Goal: Information Seeking & Learning: Learn about a topic

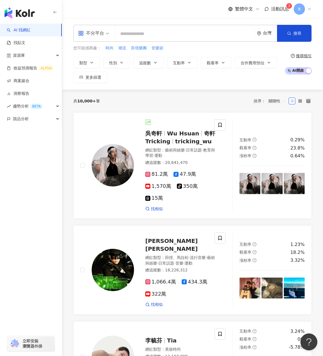
click at [105, 36] on span "不分平台" at bounding box center [93, 33] width 31 height 9
click at [163, 20] on div "不分平台 台灣 搜尋 您可能感興趣： 時尚 潮流 异境樂團 音樂節 類型 性別 追蹤數 互動率 觀看率 合作費用預估 更多篩選 搜尋指引 AI 開啟 AI 關閉" at bounding box center [192, 54] width 261 height 72
click at [168, 38] on input "search" at bounding box center [184, 34] width 135 height 11
type input "*"
type input "**********"
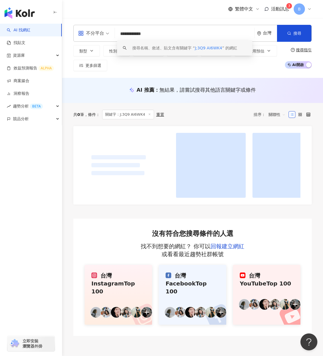
drag, startPoint x: 171, startPoint y: 36, endPoint x: 104, endPoint y: 35, distance: 66.9
click at [104, 35] on div "**********" at bounding box center [192, 33] width 239 height 17
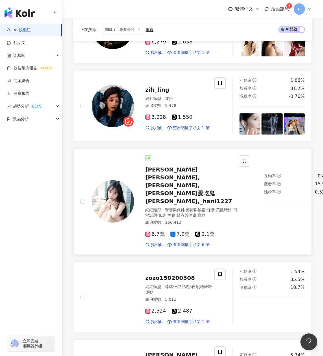
scroll to position [790, 0]
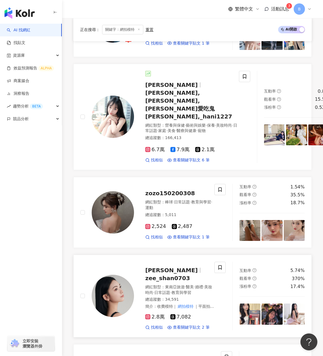
click at [189, 275] on span "zee_shan0703" at bounding box center [167, 278] width 45 height 7
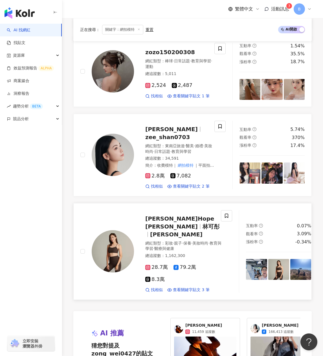
scroll to position [1016, 0]
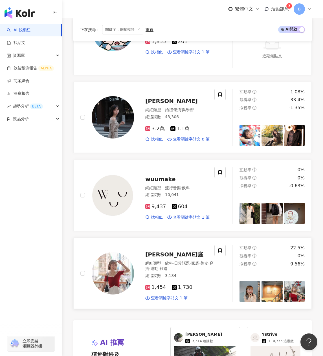
scroll to position [796, 0]
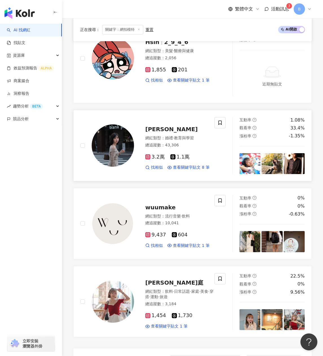
click at [148, 128] on span "[PERSON_NAME]" at bounding box center [171, 129] width 53 height 7
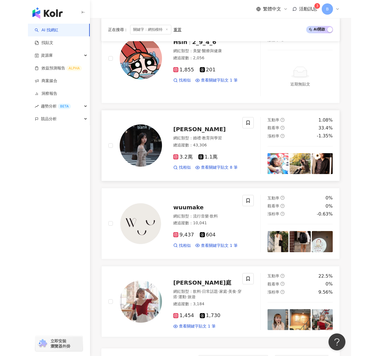
scroll to position [739, 0]
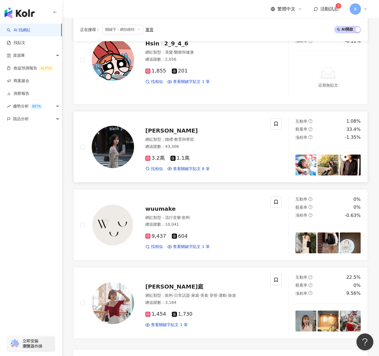
click at [154, 127] on span "[PERSON_NAME]" at bounding box center [171, 130] width 53 height 7
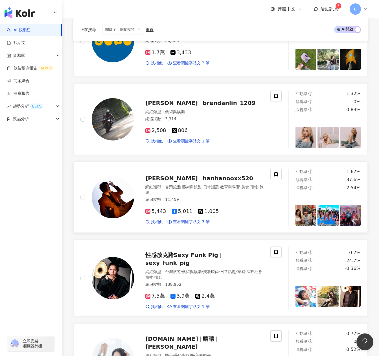
scroll to position [5, 0]
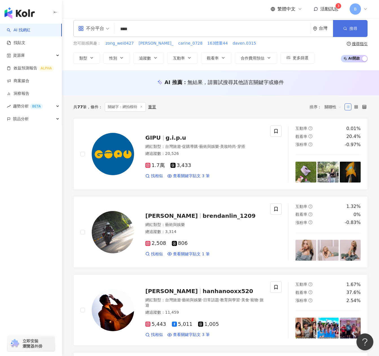
click at [323, 30] on button "搜尋" at bounding box center [350, 28] width 34 height 17
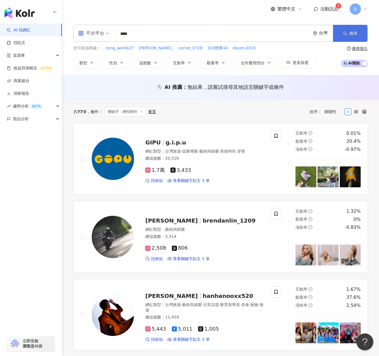
click at [323, 34] on span "搜尋" at bounding box center [354, 33] width 8 height 5
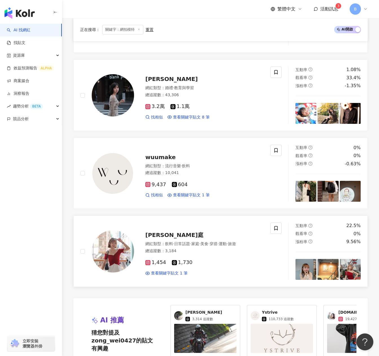
scroll to position [932, 0]
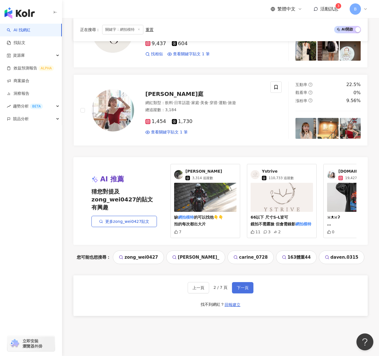
click at [242, 289] on span "下一頁" at bounding box center [243, 288] width 12 height 5
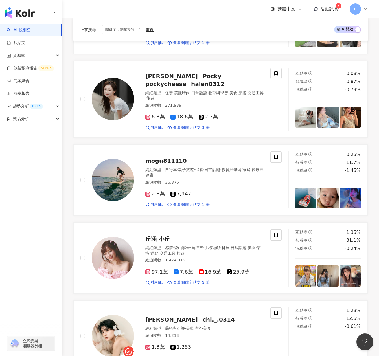
scroll to position [890, 0]
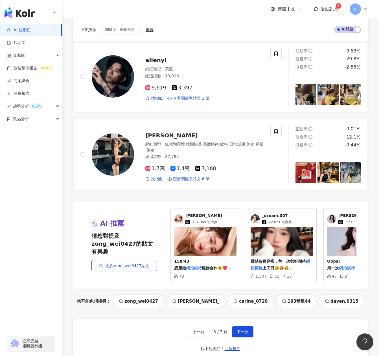
click at [209, 220] on span "124,069 追蹤數" at bounding box center [204, 222] width 25 height 5
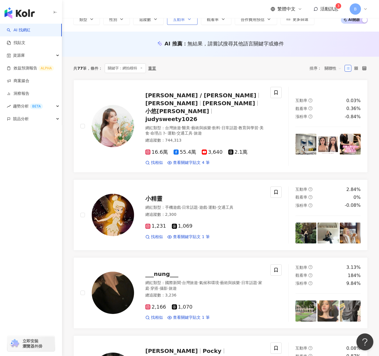
scroll to position [0, 0]
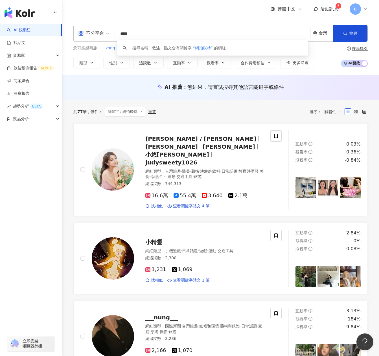
drag, startPoint x: 154, startPoint y: 36, endPoint x: 116, endPoint y: 36, distance: 37.3
click at [116, 36] on div "不分平台 **** 台灣 搜尋 keyword 搜尋名稱、敘述、貼文含有關鍵字 “ 網拍模特 ” 的網紅" at bounding box center [220, 33] width 294 height 17
paste input "search"
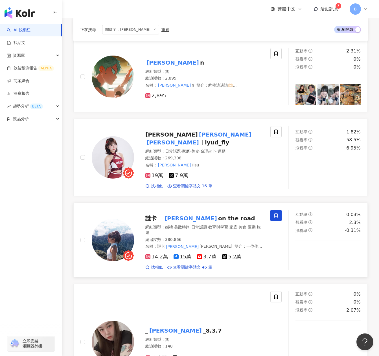
scroll to position [706, 0]
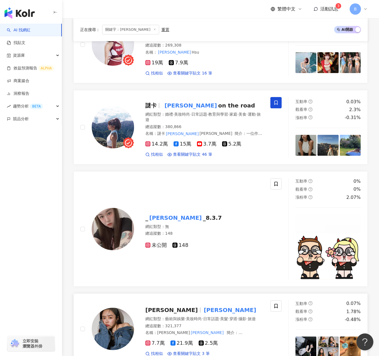
click at [203, 306] on mark "Mika" at bounding box center [230, 310] width 55 height 9
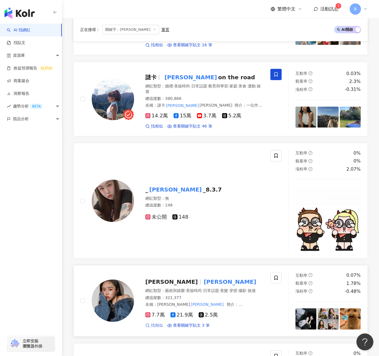
click at [152, 323] on span "找相似" at bounding box center [157, 326] width 12 height 6
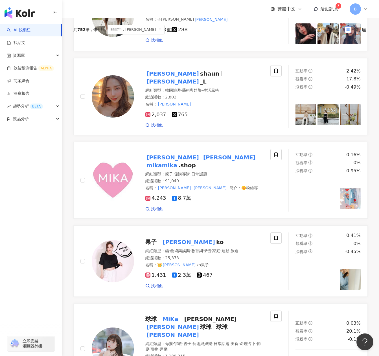
scroll to position [0, 0]
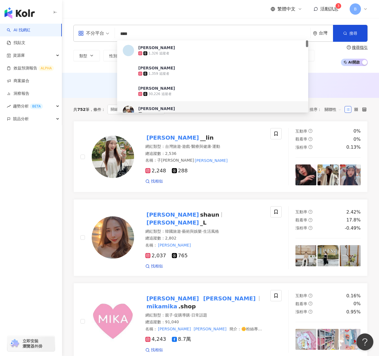
drag, startPoint x: 161, startPoint y: 36, endPoint x: 118, endPoint y: 34, distance: 43.5
click at [118, 34] on input "****" at bounding box center [212, 34] width 191 height 11
type input "**"
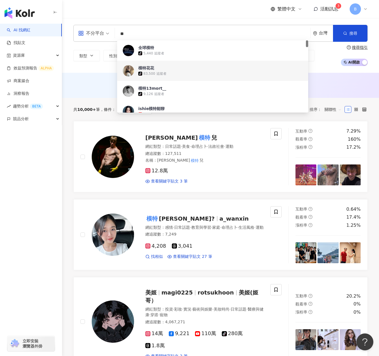
click at [159, 75] on div "83,500 追蹤者" at bounding box center [154, 73] width 23 height 5
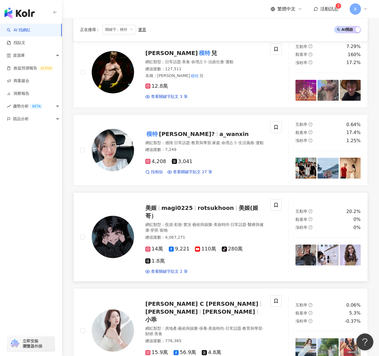
scroll to position [113, 0]
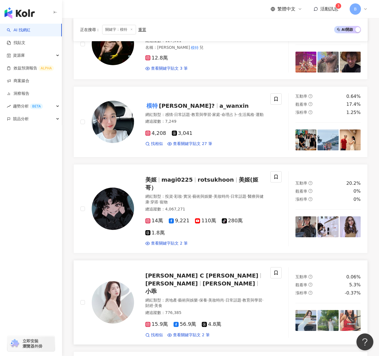
click at [178, 272] on span "Catherine C 朱琦郁" at bounding box center [201, 275] width 113 height 7
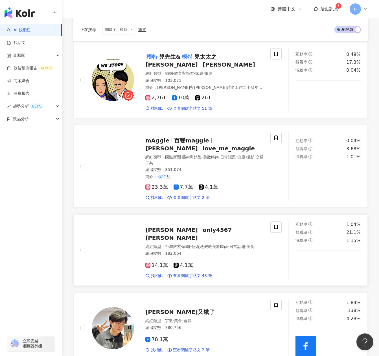
scroll to position [480, 0]
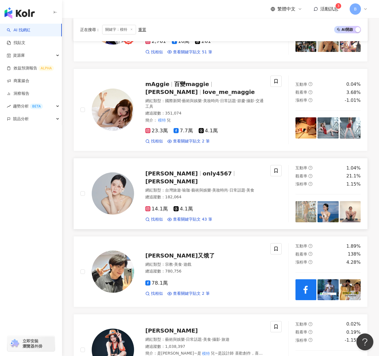
click at [203, 170] on span "only4567" at bounding box center [217, 173] width 29 height 7
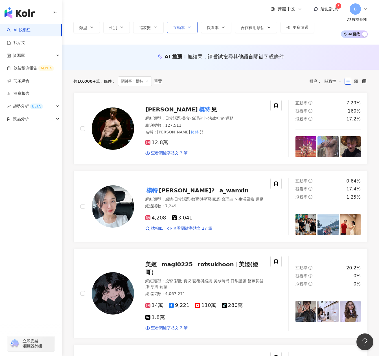
scroll to position [0, 0]
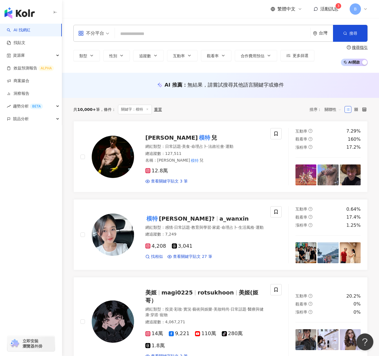
click at [176, 36] on input "search" at bounding box center [212, 34] width 191 height 11
paste input "********"
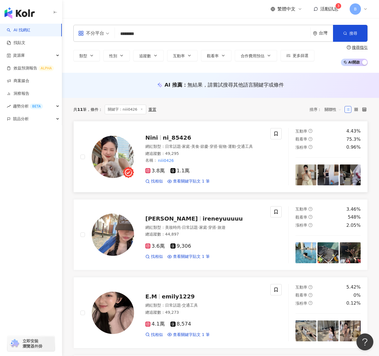
type input "********"
click at [180, 135] on span "ni_85426" at bounding box center [177, 137] width 29 height 7
click at [204, 220] on span "ireneyuuuuu" at bounding box center [223, 218] width 40 height 7
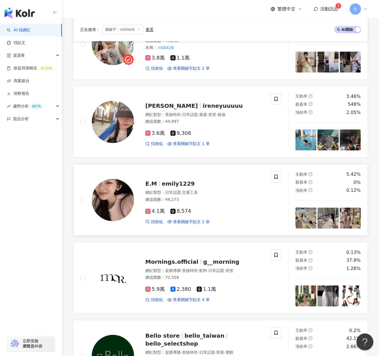
click at [168, 185] on span "emily1229" at bounding box center [178, 183] width 33 height 7
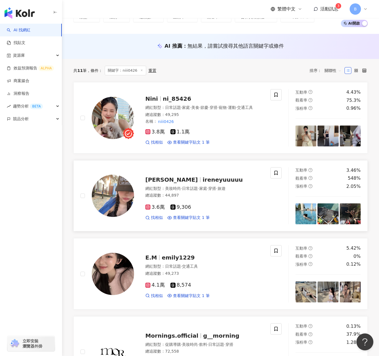
scroll to position [0, 0]
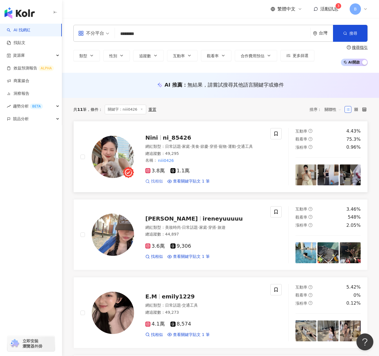
click at [156, 183] on span "找相似" at bounding box center [157, 182] width 12 height 6
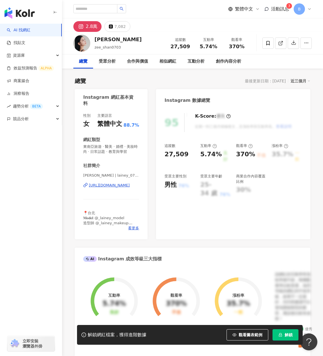
click at [119, 185] on div "https://www.instagram.com/lainey_0703/" at bounding box center [109, 185] width 41 height 5
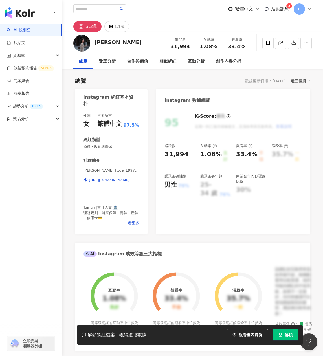
click at [120, 180] on div "https://www.instagram.com/zoe_199701/" at bounding box center [109, 180] width 41 height 5
click at [112, 6] on input "search" at bounding box center [95, 8] width 44 height 9
type input "*"
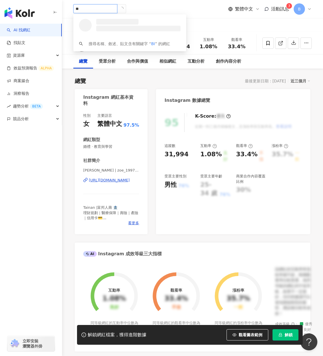
type input "***"
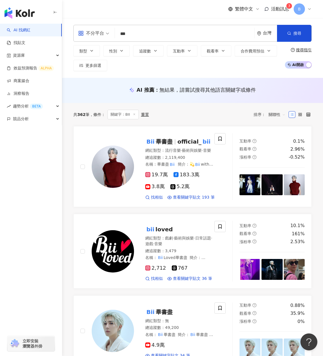
click at [132, 34] on input "***" at bounding box center [184, 34] width 135 height 11
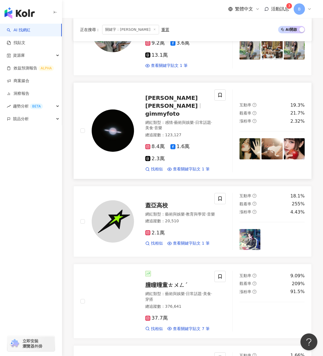
scroll to position [254, 0]
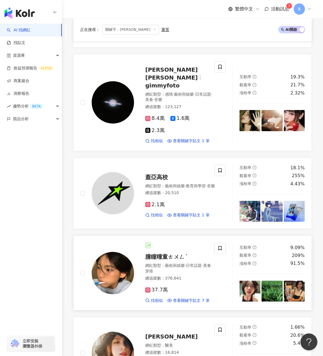
type input "*****"
click at [171, 243] on div "朣瞳曈童ㄊㄨㄥˊ 網紅類型 ： 藝術與娛樂 · 日常話題 · 美食 · 穿搭 總追蹤數 ： 376,641 37.7萬 找相似 查看關鍵字貼文 7 筆" at bounding box center [175, 273] width 82 height 61
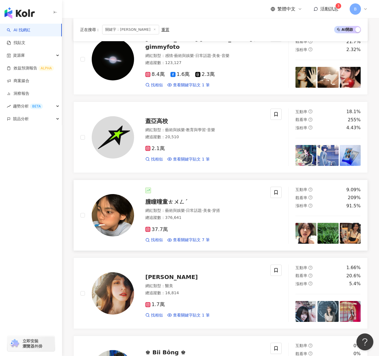
scroll to position [367, 0]
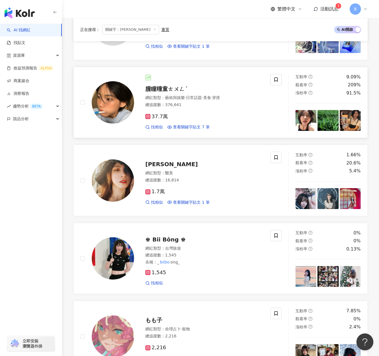
click at [234, 109] on div "37.7萬 找相似 查看關鍵字貼文 7 筆" at bounding box center [204, 119] width 118 height 21
click at [151, 126] on span "找相似" at bounding box center [157, 128] width 12 height 6
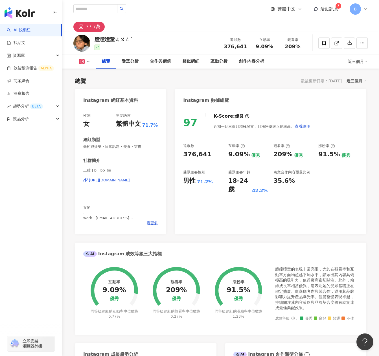
click at [151, 35] on div "朣瞳曈童ㄊㄨㄥˊ 追蹤數 376,641 互動率 9.09% 觀看率 209%" at bounding box center [220, 43] width 317 height 22
drag, startPoint x: 187, startPoint y: 39, endPoint x: 184, endPoint y: 39, distance: 3.7
click at [187, 39] on div "朣瞳曈童ㄊㄨㄥˊ 追蹤數 376,641 互動率 9.09% 觀看率 209%" at bounding box center [220, 43] width 317 height 22
drag, startPoint x: 143, startPoint y: 40, endPoint x: 90, endPoint y: 42, distance: 53.7
click at [90, 42] on div "朣瞳曈童ㄊㄨㄥˊ 追蹤數 376,641 互動率 9.09% 觀看率 209%" at bounding box center [220, 43] width 317 height 22
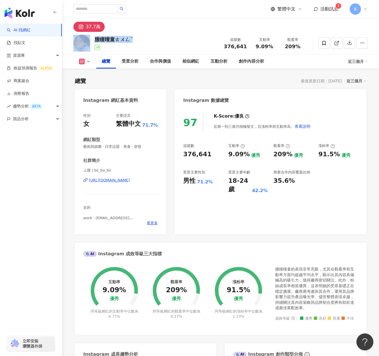
copy div "朣瞳曈童ㄊㄨㄥˊ"
click at [323, 43] on icon at bounding box center [324, 43] width 5 height 5
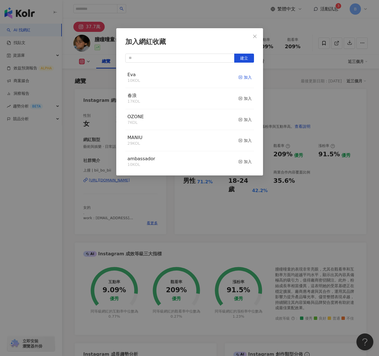
click at [239, 76] on rect "button" at bounding box center [240, 77] width 3 height 3
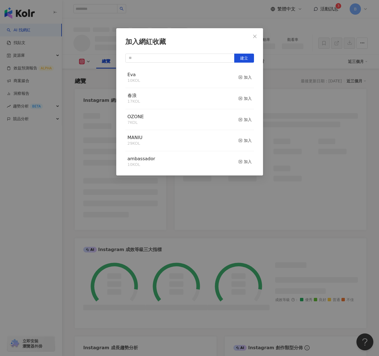
click at [259, 40] on button "Close" at bounding box center [254, 36] width 11 height 11
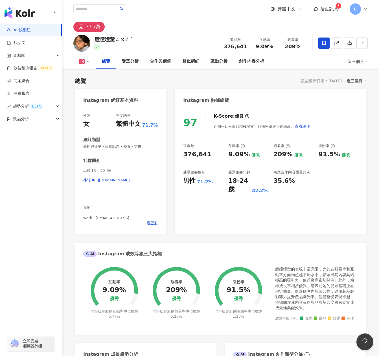
click at [90, 63] on icon at bounding box center [88, 61] width 5 height 5
click at [323, 197] on div "97 K-Score : 優良 近期一到三個月積極發文，且漲粉率與互動率高。 查看說明 追蹤數 376,641 互動率 9.09% 優秀 觀看率 209% 優…" at bounding box center [271, 171] width 192 height 127
click at [128, 177] on div "上朣 | bii_bo_bii https://www.instagram.com/bii_bo_bii/" at bounding box center [120, 184] width 75 height 33
click at [128, 178] on div "https://www.instagram.com/bii_bo_bii/" at bounding box center [109, 180] width 41 height 5
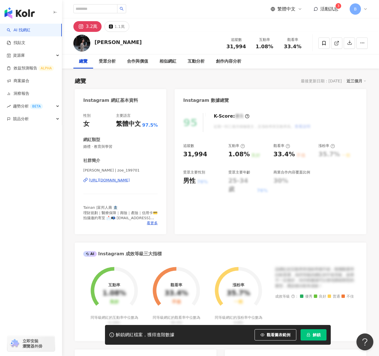
click at [119, 180] on div "https://www.instagram.com/zoe_199701/" at bounding box center [109, 180] width 41 height 5
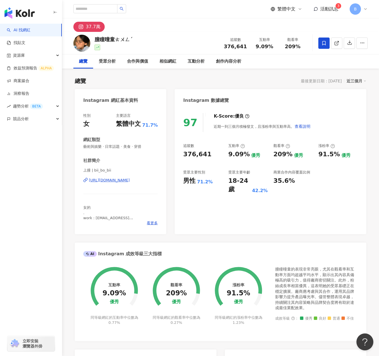
click at [86, 64] on div "總覽" at bounding box center [83, 61] width 8 height 7
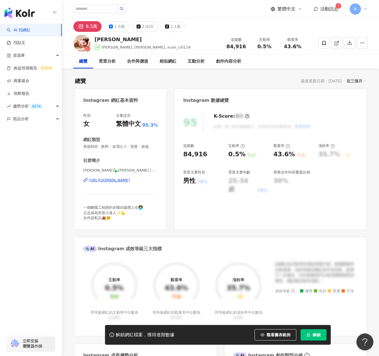
click at [327, 11] on span "活動訊息" at bounding box center [329, 8] width 18 height 5
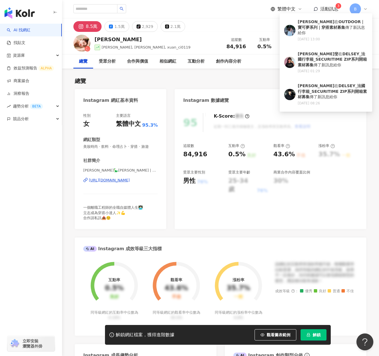
click at [217, 80] on div "總覽 最後更新日期：[DATE] 近三個月" at bounding box center [221, 81] width 292 height 8
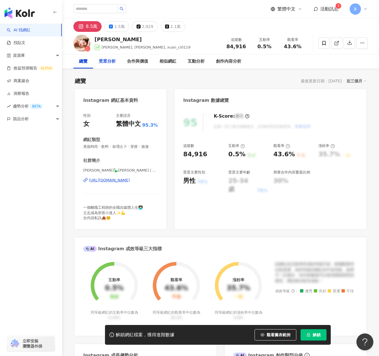
click at [112, 61] on div "受眾分析" at bounding box center [107, 61] width 17 height 7
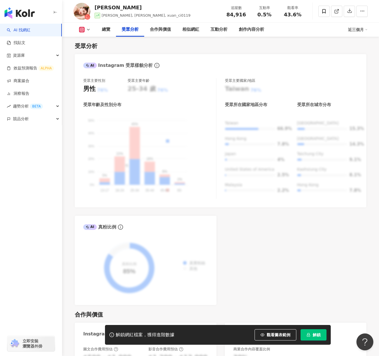
click at [81, 30] on g at bounding box center [82, 30] width 6 height 6
click at [98, 42] on button "Instagram" at bounding box center [94, 40] width 34 height 8
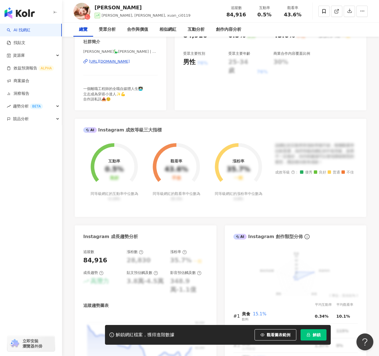
scroll to position [0, 0]
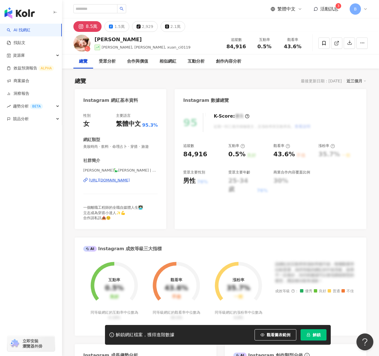
click at [130, 180] on div "https://www.instagram.com/hsuantzu_1997/" at bounding box center [109, 180] width 41 height 5
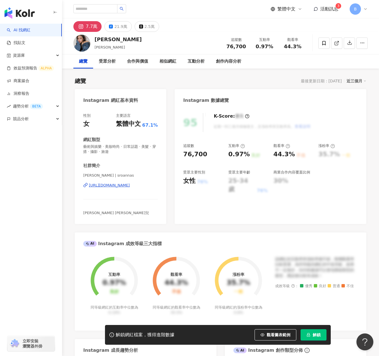
click at [104, 185] on div "https://www.instagram.com/sroannas/" at bounding box center [109, 185] width 41 height 5
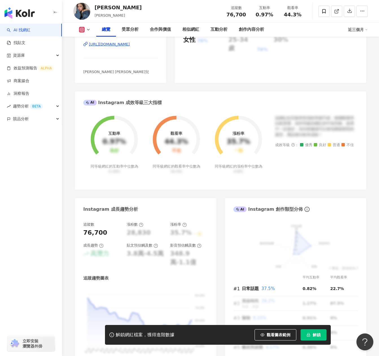
scroll to position [56, 0]
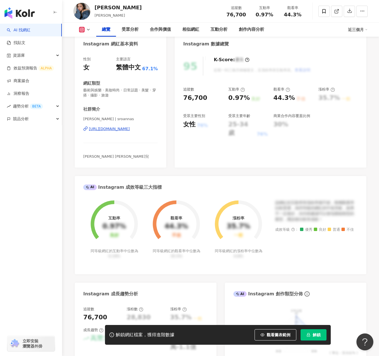
click at [130, 128] on div "https://www.instagram.com/sroannas/" at bounding box center [109, 128] width 41 height 5
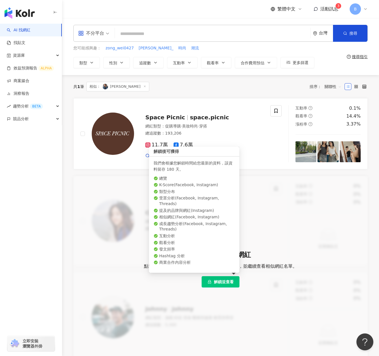
click at [227, 284] on span "解鎖並查看" at bounding box center [224, 282] width 20 height 5
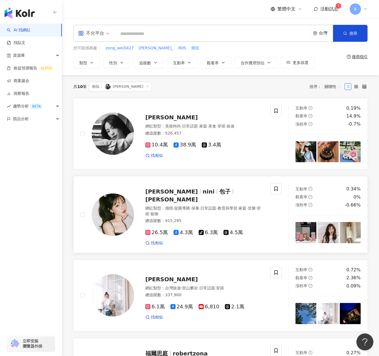
click at [219, 193] on span "包子" at bounding box center [224, 191] width 11 height 7
click at [151, 119] on span "陳天仁" at bounding box center [171, 117] width 53 height 7
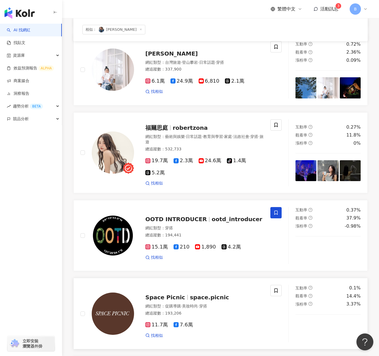
scroll to position [311, 0]
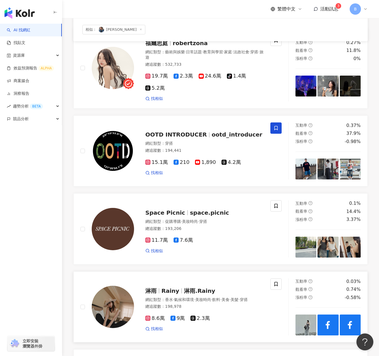
click at [190, 288] on span "淋雨.Rainy" at bounding box center [199, 291] width 31 height 7
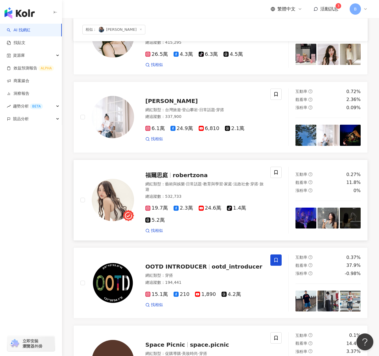
scroll to position [94, 0]
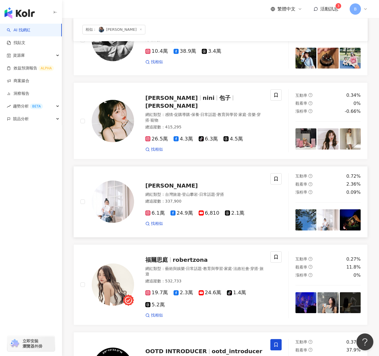
click at [199, 192] on span "·" at bounding box center [198, 194] width 1 height 5
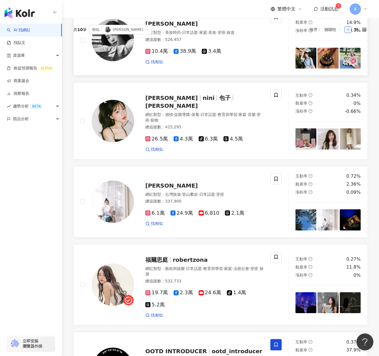
scroll to position [0, 0]
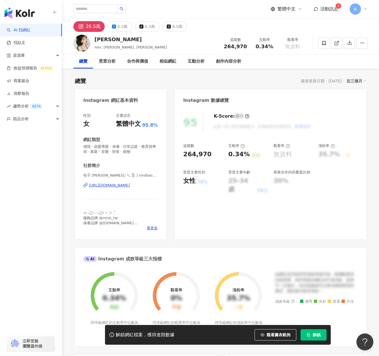
drag, startPoint x: 180, startPoint y: 112, endPoint x: 117, endPoint y: 185, distance: 96.5
click at [117, 185] on div "[URL][DOMAIN_NAME]" at bounding box center [109, 185] width 41 height 5
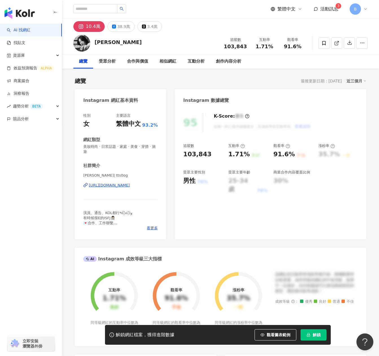
click at [115, 184] on div "https://www.instagram.com/tts0og/" at bounding box center [109, 185] width 41 height 5
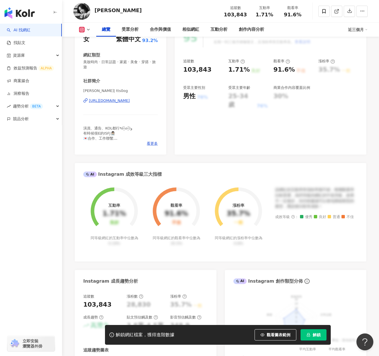
scroll to position [56, 0]
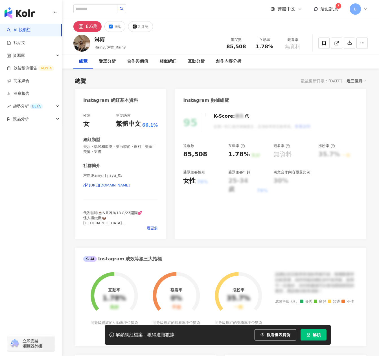
click at [130, 185] on div "[URL][DOMAIN_NAME]" at bounding box center [109, 185] width 41 height 5
click at [130, 186] on div "[URL][DOMAIN_NAME]" at bounding box center [109, 185] width 41 height 5
click at [149, 229] on span "看更多" at bounding box center [152, 228] width 11 height 5
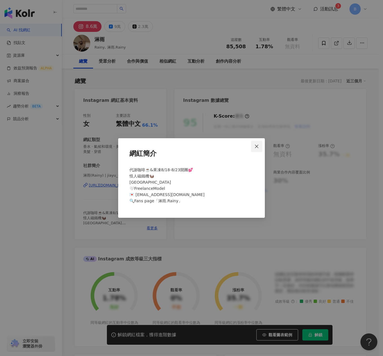
click at [257, 143] on button "Close" at bounding box center [256, 146] width 11 height 11
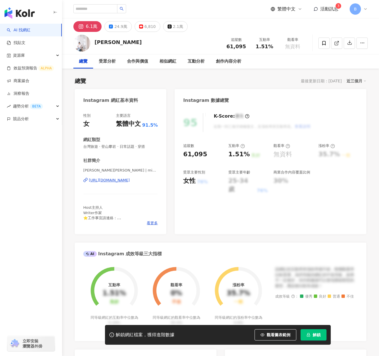
drag, startPoint x: 0, startPoint y: 0, endPoint x: 140, endPoint y: 180, distance: 228.2
click at [130, 180] on div "https://www.instagram.com/mimimirandalu/" at bounding box center [109, 180] width 41 height 5
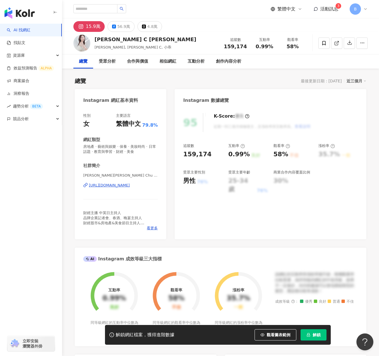
click at [124, 186] on div "[URL][DOMAIN_NAME]" at bounding box center [109, 185] width 41 height 5
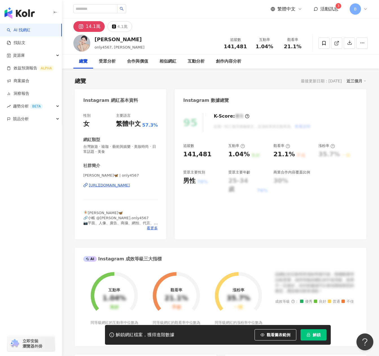
click at [99, 184] on div "[URL][DOMAIN_NAME]" at bounding box center [109, 185] width 41 height 5
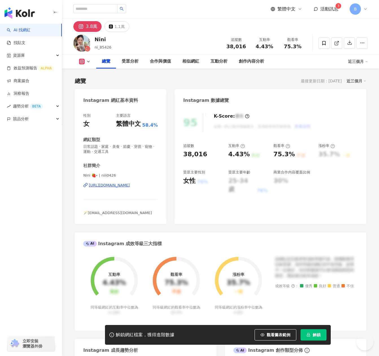
click at [124, 188] on div "Nini 🍓⭑ | niii0426 https://www.instagram.com/niii0426/" at bounding box center [120, 189] width 75 height 33
click at [124, 187] on div "https://www.instagram.com/niii0426/" at bounding box center [109, 185] width 41 height 5
click at [152, 23] on div "3.8萬 1.1萬" at bounding box center [220, 25] width 317 height 14
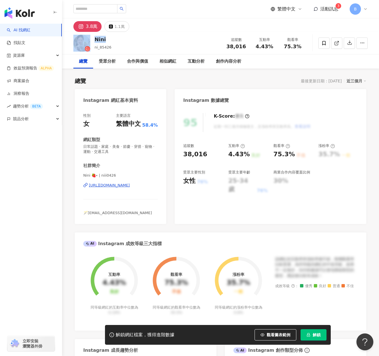
drag, startPoint x: 113, startPoint y: 38, endPoint x: 91, endPoint y: 35, distance: 22.0
click at [91, 35] on div "Nini ni_85426 追蹤數 38,016 互動率 4.43% 觀看率 75.3%" at bounding box center [220, 43] width 317 height 22
copy div "Nini"
click at [209, 29] on div "3.8萬 1.1萬" at bounding box center [220, 25] width 317 height 14
click at [108, 27] on button "1.1萬" at bounding box center [116, 26] width 25 height 11
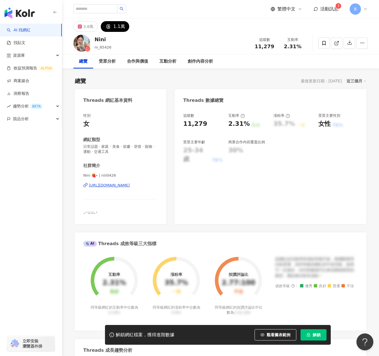
click at [130, 188] on div "https://www.threads.com/@niii0426" at bounding box center [109, 185] width 41 height 5
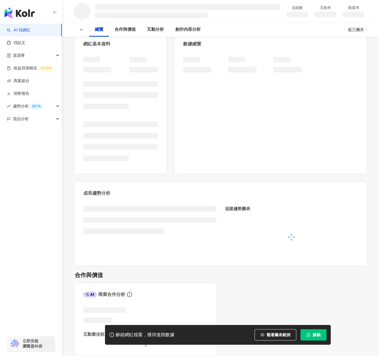
scroll to position [85, 0]
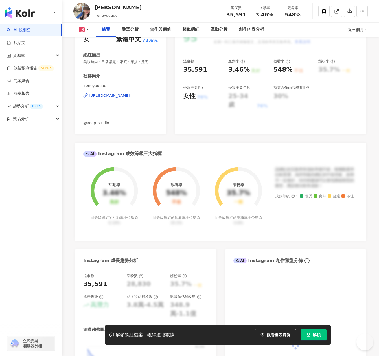
click at [117, 98] on div "[URL][DOMAIN_NAME]" at bounding box center [109, 95] width 41 height 5
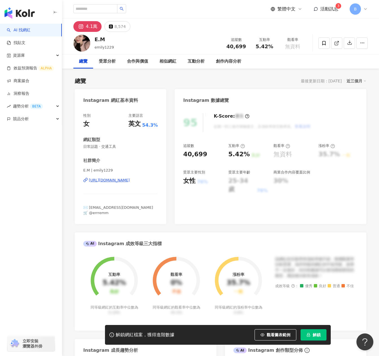
click at [127, 182] on div "[URL][DOMAIN_NAME]" at bounding box center [109, 180] width 41 height 5
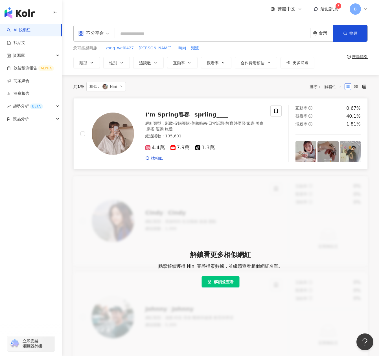
click at [199, 119] on div "I’m Spring春春 spriing____ 網紅類型 ： 彩妝 · 促購導購 · 美妝時尚 · 日常話題 · 教育與學習 · 家庭 · 美食 · 穿搭 …" at bounding box center [199, 133] width 130 height 55
click at [160, 37] on input "search" at bounding box center [212, 34] width 191 height 11
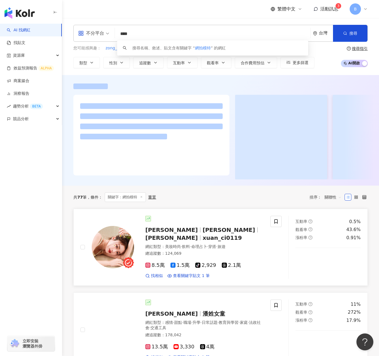
scroll to position [28, 0]
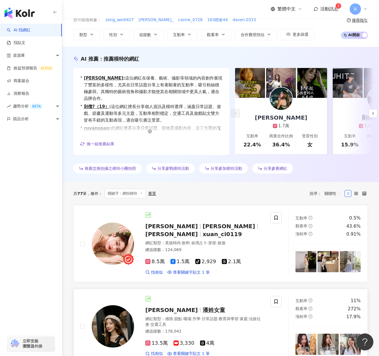
click at [211, 307] on span "潘姓女童" at bounding box center [214, 310] width 23 height 7
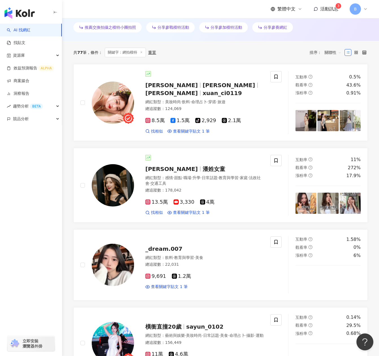
scroll to position [0, 0]
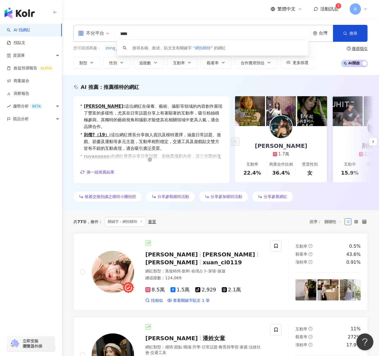
drag, startPoint x: 140, startPoint y: 34, endPoint x: 128, endPoint y: 31, distance: 12.2
click at [128, 31] on input "****" at bounding box center [212, 34] width 191 height 11
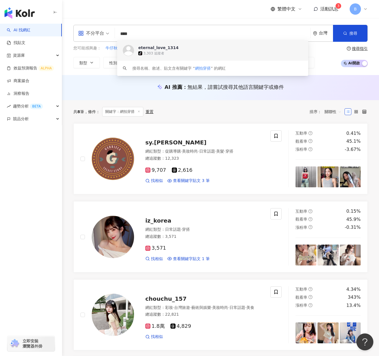
drag, startPoint x: 140, startPoint y: 34, endPoint x: 112, endPoint y: 30, distance: 28.7
click at [111, 30] on div "不分平台 **** 台灣 搜尋 https://www.tiktok.com/@eternal_love_1314 keyword eternal_love_…" at bounding box center [220, 33] width 294 height 17
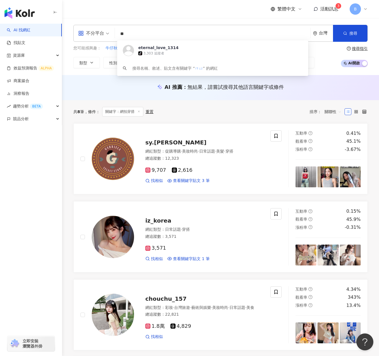
type input "*"
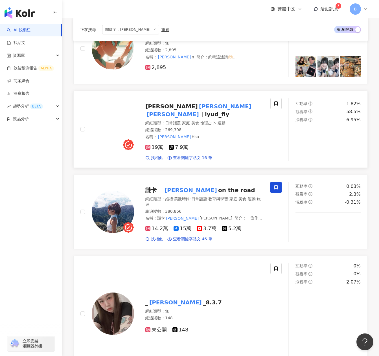
scroll to position [734, 0]
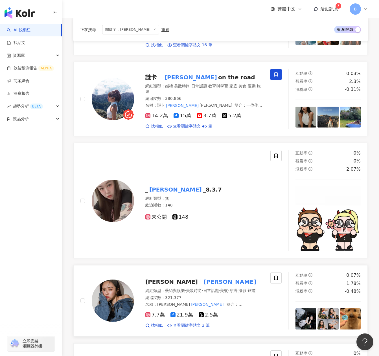
click at [165, 279] on span "黃杏蕙" at bounding box center [173, 282] width 57 height 7
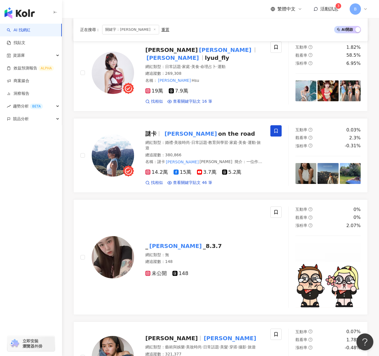
scroll to position [649, 0]
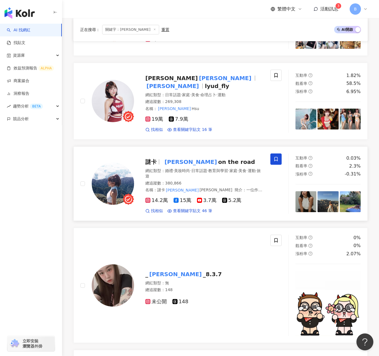
click at [218, 159] on span "on the road" at bounding box center [236, 162] width 37 height 7
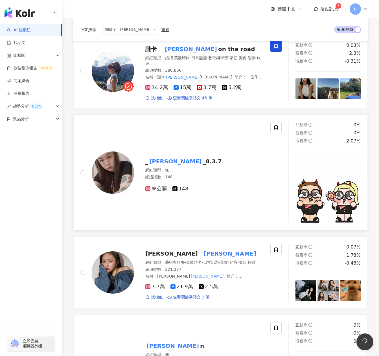
scroll to position [819, 0]
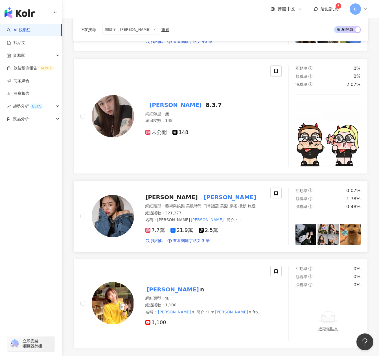
click at [156, 194] on span "[PERSON_NAME]" at bounding box center [171, 197] width 53 height 7
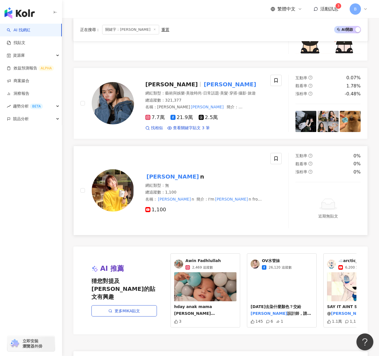
scroll to position [960, 0]
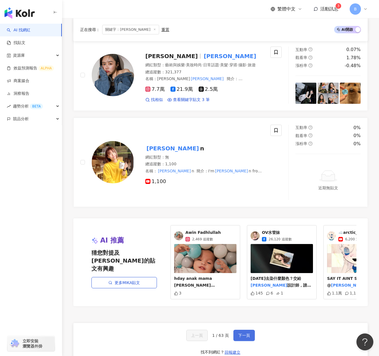
click at [247, 330] on button "下一頁" at bounding box center [243, 335] width 21 height 11
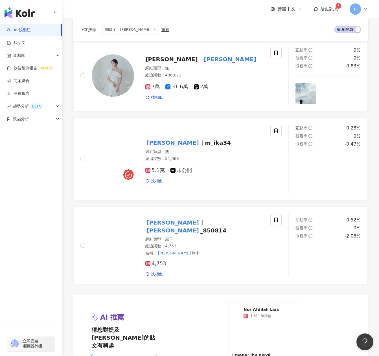
scroll to position [965, 0]
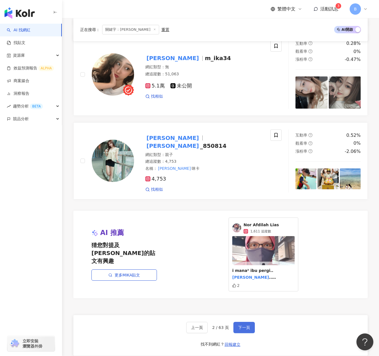
click at [235, 322] on button "下一頁" at bounding box center [243, 327] width 21 height 11
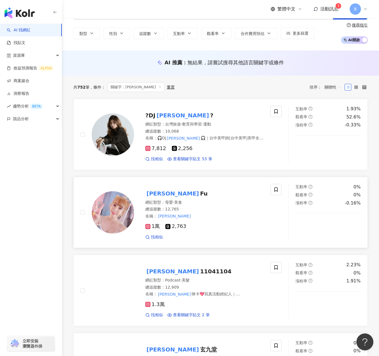
scroll to position [0, 0]
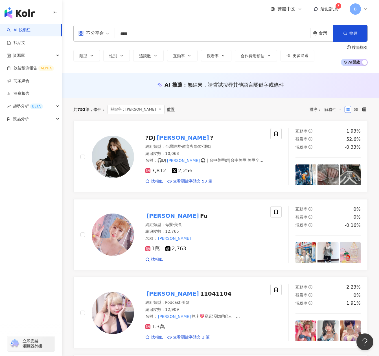
click at [129, 36] on input "****" at bounding box center [212, 34] width 191 height 11
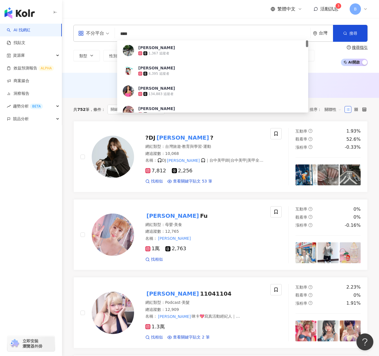
click at [139, 32] on input "****" at bounding box center [212, 34] width 191 height 11
type input "*"
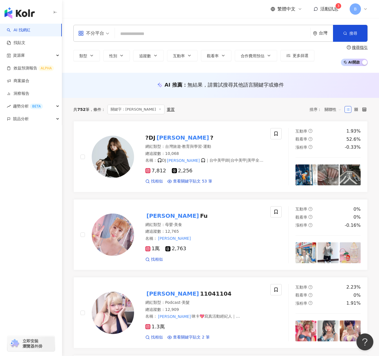
type input "*"
type input "******"
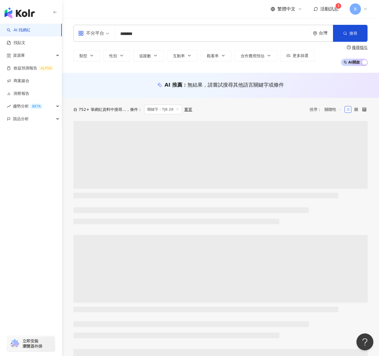
drag, startPoint x: 138, startPoint y: 28, endPoint x: 115, endPoint y: 32, distance: 23.3
click at [115, 32] on div "不分平台 ****** 台灣 搜尋 searchOperator 插入語法 完全符合 "" 聯集 OR 交集 AND 排除 - 群組 {} 搜尋名稱、敘述、貼…" at bounding box center [220, 33] width 294 height 17
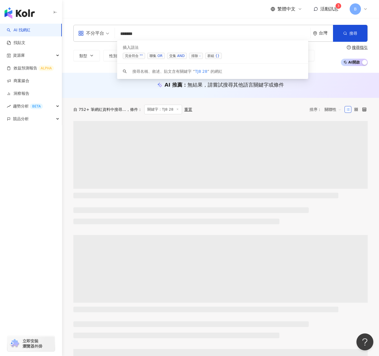
drag, startPoint x: 138, startPoint y: 32, endPoint x: 112, endPoint y: 36, distance: 25.7
click at [112, 36] on div "不分平台 ****** 台灣 搜尋 searchOperator 插入語法 完全符合 "" 聯集 OR 交集 AND 排除 - 群組 {} 搜尋名稱、敘述、貼…" at bounding box center [220, 33] width 294 height 17
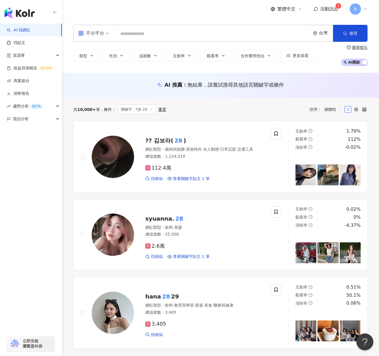
click at [160, 34] on input "search" at bounding box center [212, 34] width 191 height 11
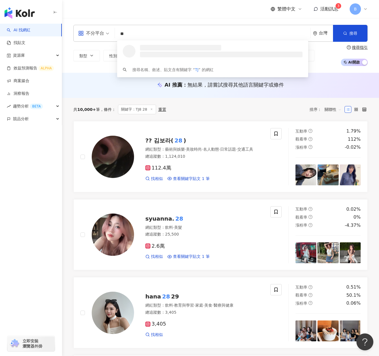
type input "*"
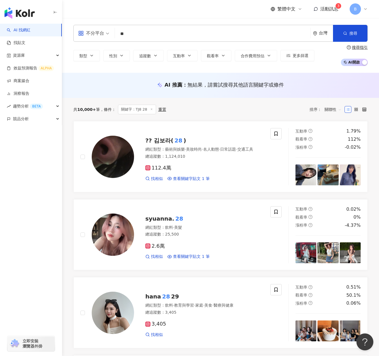
type input "*"
type input "**"
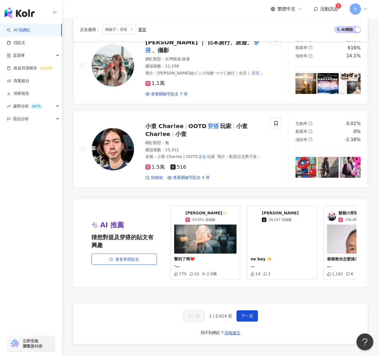
scroll to position [932, 0]
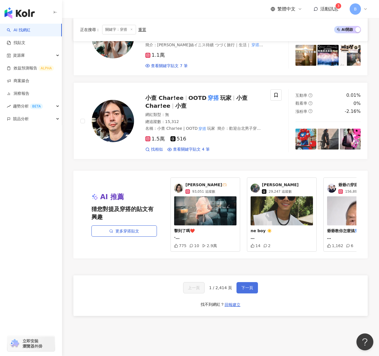
click at [251, 290] on span "下一頁" at bounding box center [247, 288] width 12 height 5
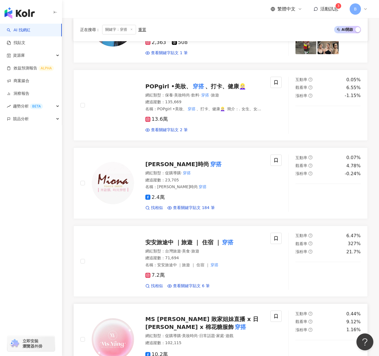
scroll to position [183, 0]
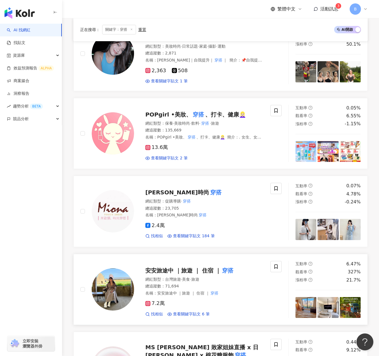
click at [179, 267] on span "安安旅途中 ｜旅遊 ｜ 住宿 ｜" at bounding box center [183, 270] width 76 height 7
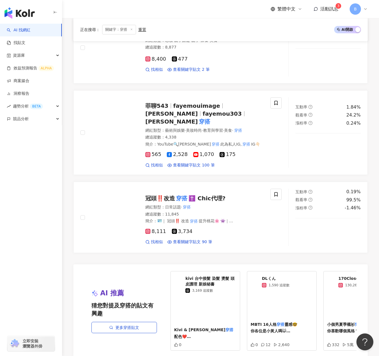
scroll to position [875, 0]
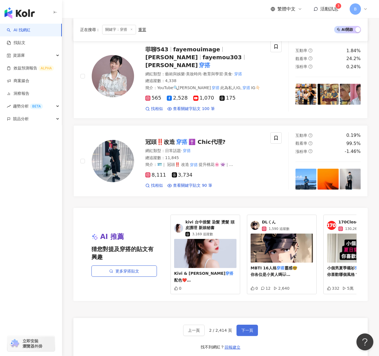
click at [245, 328] on span "下一頁" at bounding box center [247, 330] width 12 height 5
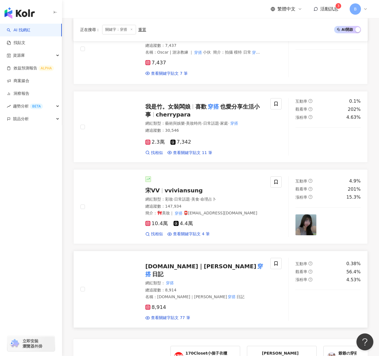
scroll to position [735, 0]
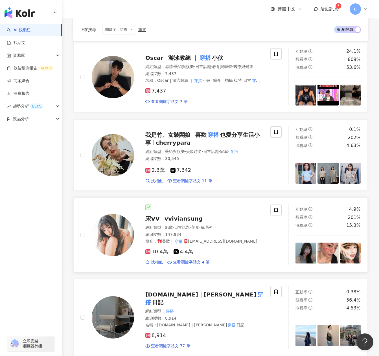
click at [175, 215] on span "vviviansung" at bounding box center [184, 218] width 38 height 7
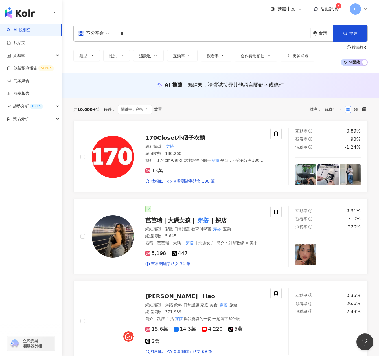
scroll to position [85, 0]
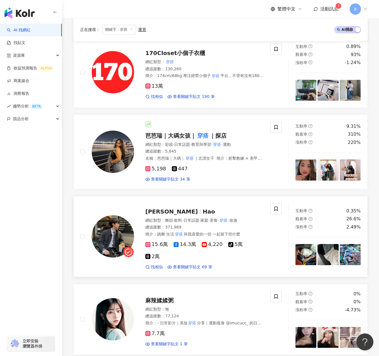
click at [203, 211] on span "Hao" at bounding box center [209, 211] width 12 height 7
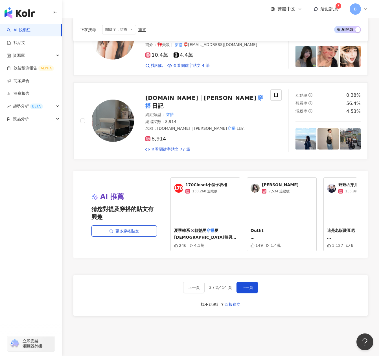
scroll to position [951, 0]
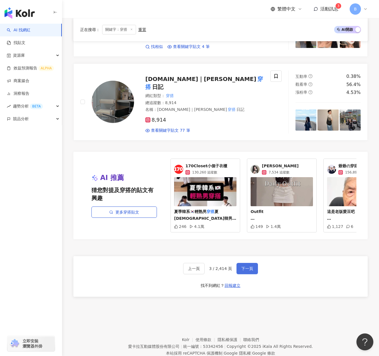
click at [244, 267] on span "下一頁" at bounding box center [247, 269] width 12 height 5
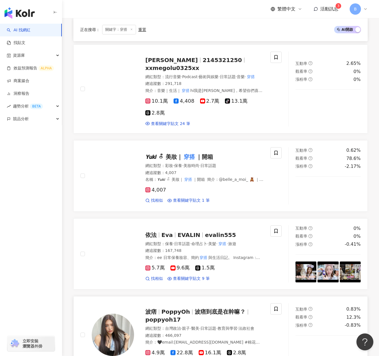
scroll to position [268, 0]
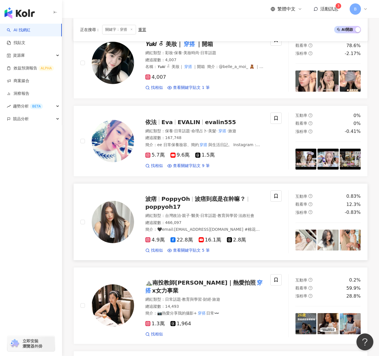
click at [202, 198] on span "波痞到底是在幹嘛？" at bounding box center [220, 199] width 51 height 7
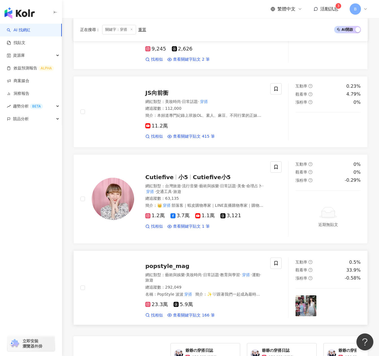
scroll to position [945, 0]
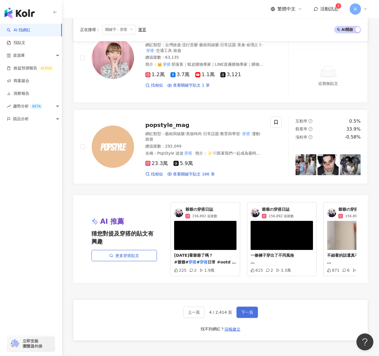
click at [250, 310] on span "下一頁" at bounding box center [247, 312] width 12 height 5
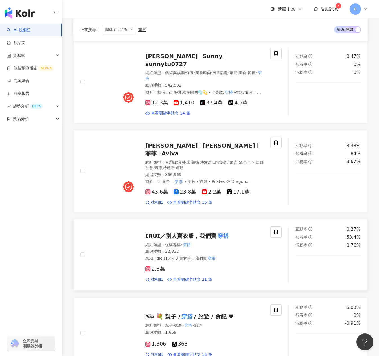
scroll to position [543, 0]
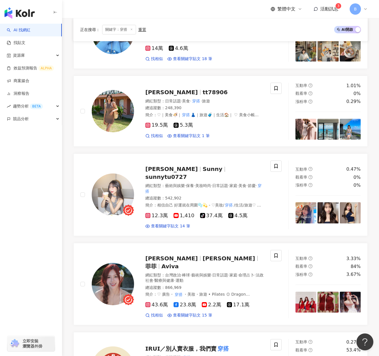
click at [276, 230] on div "popstyle_mag 網紅類型 ： 藝術與娛樂 · 美妝時尚 · 日常話題 · 教育與學習 · 穿搭 · 運動 · 旅遊 總追蹤數 ： 292,049 名…" at bounding box center [220, 69] width 294 height 982
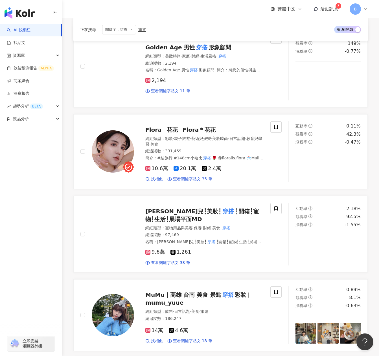
scroll to position [346, 0]
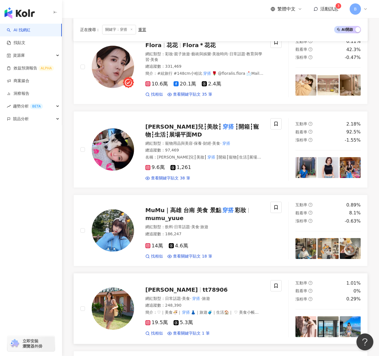
click at [158, 288] on span "婉甄" at bounding box center [173, 290] width 57 height 7
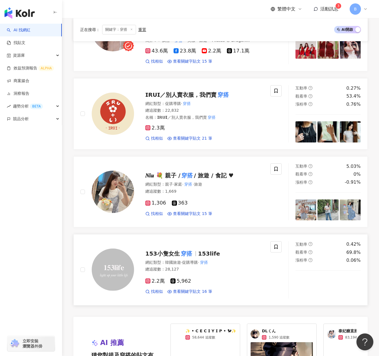
scroll to position [910, 0]
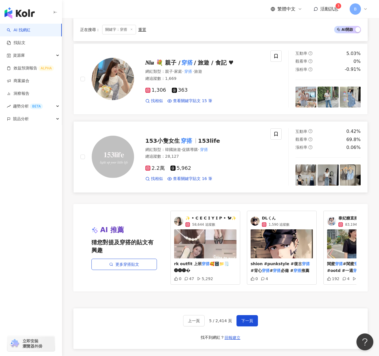
click at [189, 136] on mark "穿搭" at bounding box center [187, 140] width 14 height 9
click at [224, 98] on div "找相似 查看關鍵字貼文 15 筆" at bounding box center [204, 101] width 118 height 6
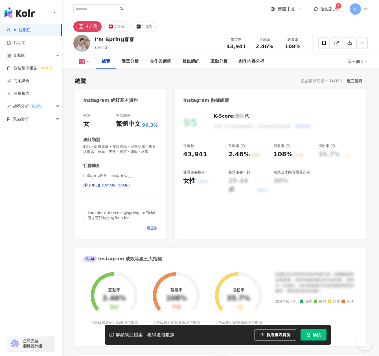
click at [130, 188] on div "[URL][DOMAIN_NAME]" at bounding box center [109, 185] width 41 height 5
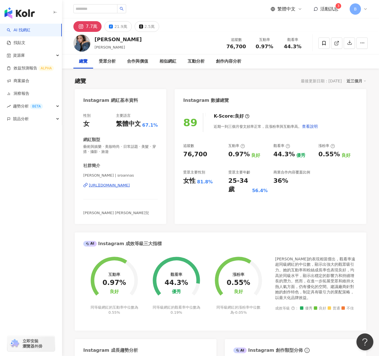
click at [114, 184] on div "https://www.instagram.com/sroannas/" at bounding box center [109, 185] width 41 height 5
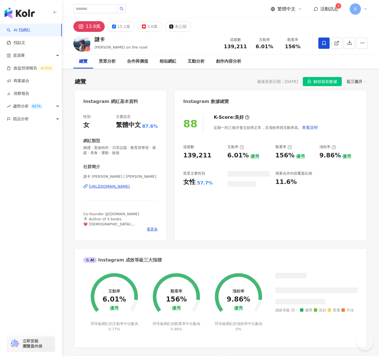
click at [130, 189] on div "[URL][DOMAIN_NAME]" at bounding box center [109, 186] width 41 height 5
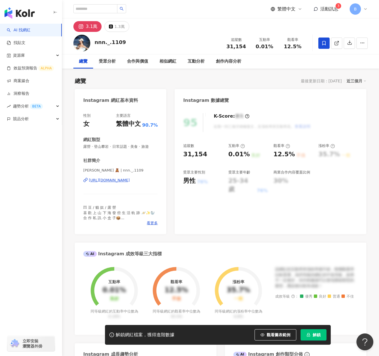
click at [113, 182] on div "https://www.instagram.com/nnn._.1109/" at bounding box center [109, 180] width 41 height 5
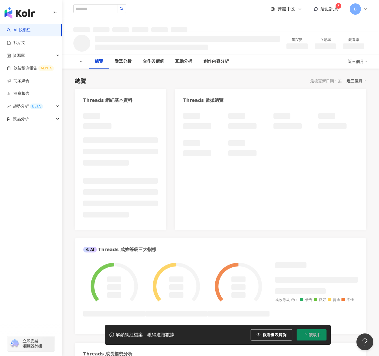
click at [290, 143] on div at bounding box center [270, 134] width 175 height 43
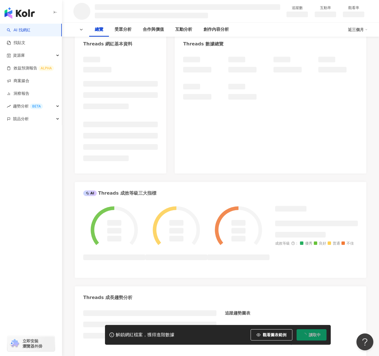
scroll to position [85, 0]
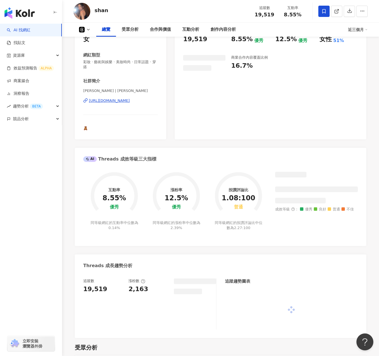
click at [276, 88] on div "追蹤數 19,519 互動率 8.55% 優秀 漲粉率 12.5% 優秀 受眾主要性別 女性 51% 商業合作內容覆蓋比例 16.7%" at bounding box center [271, 81] width 192 height 117
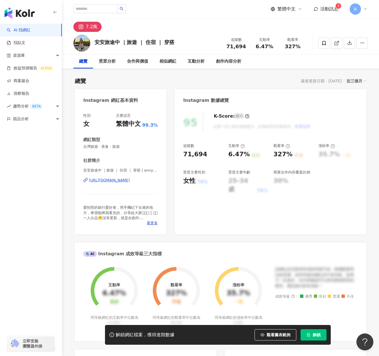
click at [128, 180] on div "[URL][DOMAIN_NAME]" at bounding box center [109, 180] width 41 height 5
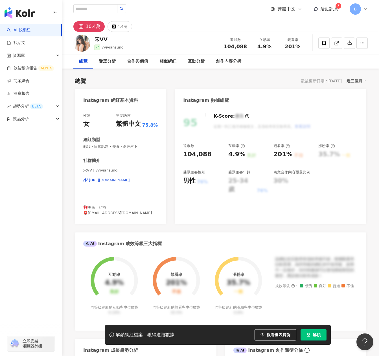
click at [124, 182] on div "https://www.instagram.com/vviviansung/" at bounding box center [109, 180] width 41 height 5
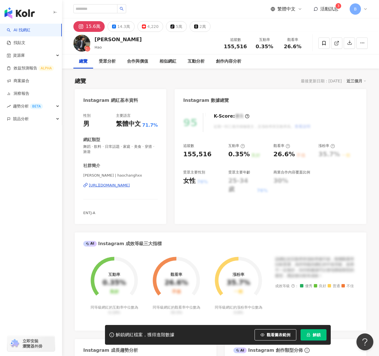
click at [119, 186] on div "[URL][DOMAIN_NAME]" at bounding box center [109, 185] width 41 height 5
drag, startPoint x: 112, startPoint y: 36, endPoint x: 95, endPoint y: 36, distance: 17.0
click at [95, 36] on div "[PERSON_NAME] 追蹤數 155,516 互動率 0.35% 觀看率 26.6%" at bounding box center [220, 43] width 317 height 22
copy div "[PERSON_NAME]"
click at [171, 44] on div "[PERSON_NAME] 追蹤數 155,516 互動率 0.35% 觀看率 26.6%" at bounding box center [220, 43] width 317 height 22
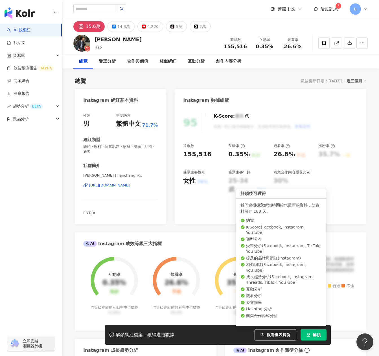
click at [316, 337] on span "解鎖" at bounding box center [317, 335] width 8 height 5
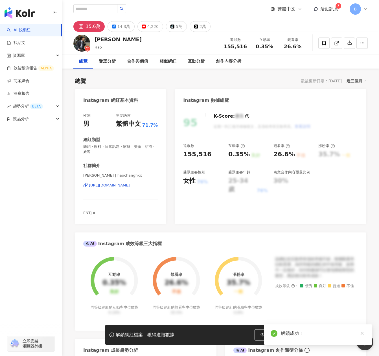
click at [256, 195] on div "95 K-Score : 優良 近期一到三個月積極發文，且漲粉率與互動率高。 查看說明 追蹤數 155,516 互動率 0.35% 良好 觀看率 26.6% …" at bounding box center [271, 166] width 192 height 117
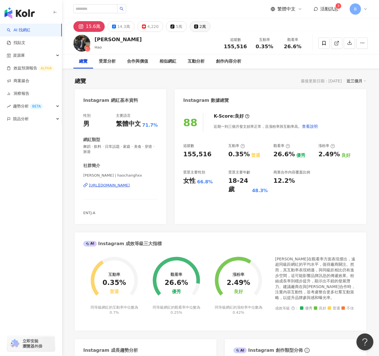
click at [200, 30] on div "2萬" at bounding box center [203, 27] width 6 height 8
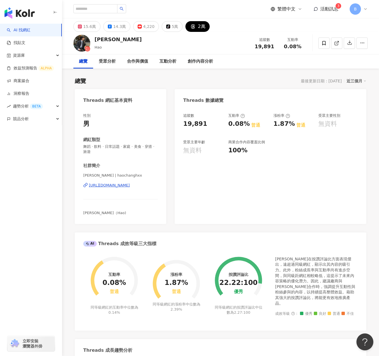
click at [130, 184] on div "[URL][DOMAIN_NAME]" at bounding box center [109, 185] width 41 height 5
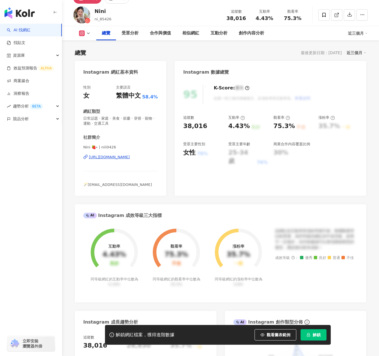
click at [312, 336] on button "解鎖" at bounding box center [314, 334] width 26 height 11
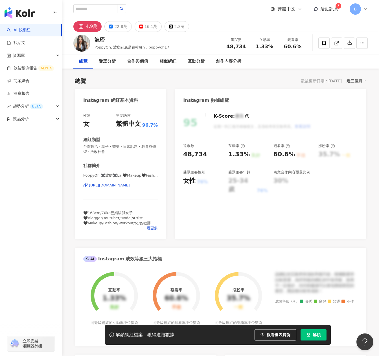
click at [129, 184] on div "https://www.instagram.com/poppyoh17/" at bounding box center [109, 185] width 41 height 5
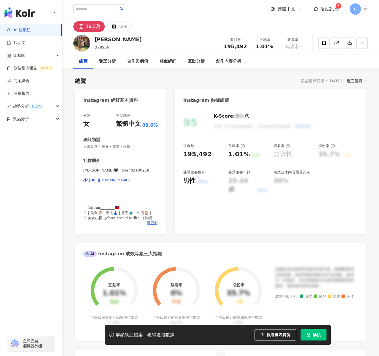
click at [130, 180] on div "[URL][DOMAIN_NAME]" at bounding box center [109, 180] width 41 height 5
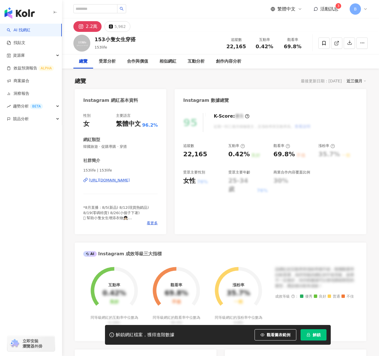
click at [125, 179] on div "[URL][DOMAIN_NAME]" at bounding box center [109, 180] width 41 height 5
